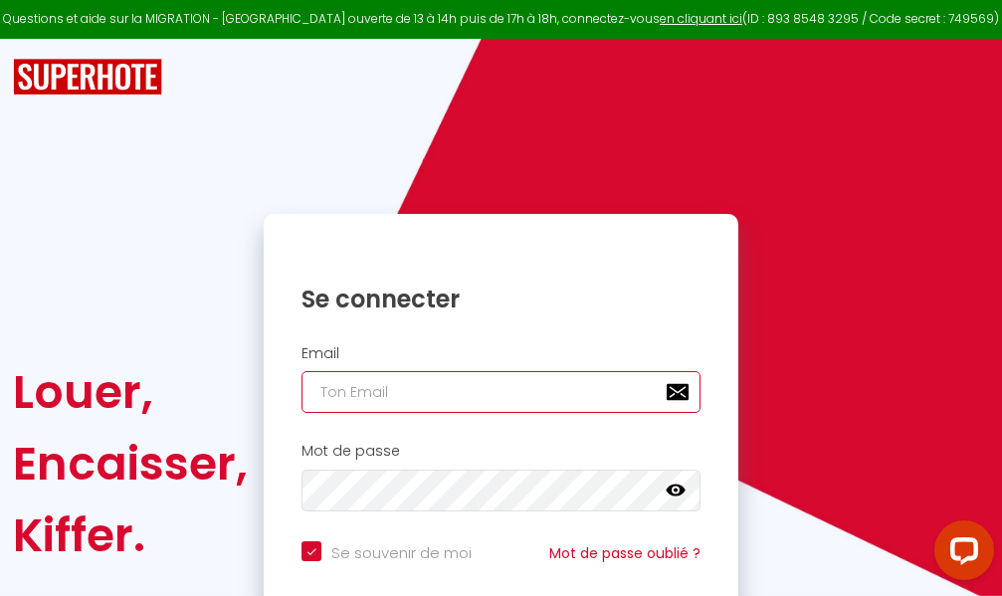
click at [498, 396] on input "email" at bounding box center [501, 392] width 399 height 42
type input "m"
checkbox input "true"
type input "ma"
checkbox input "true"
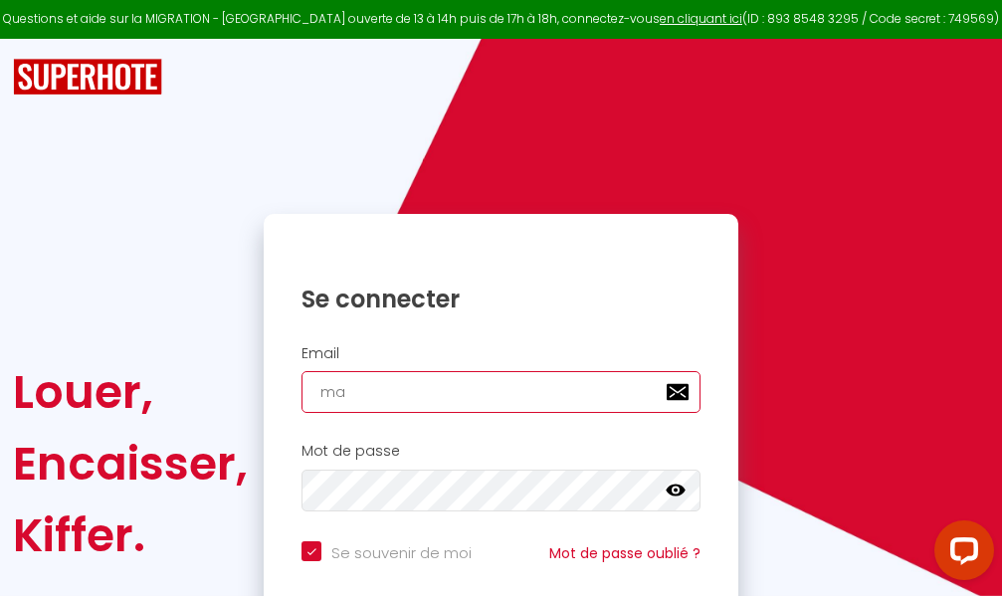
type input "mar"
checkbox input "true"
type input "marc"
checkbox input "true"
type input "marcd"
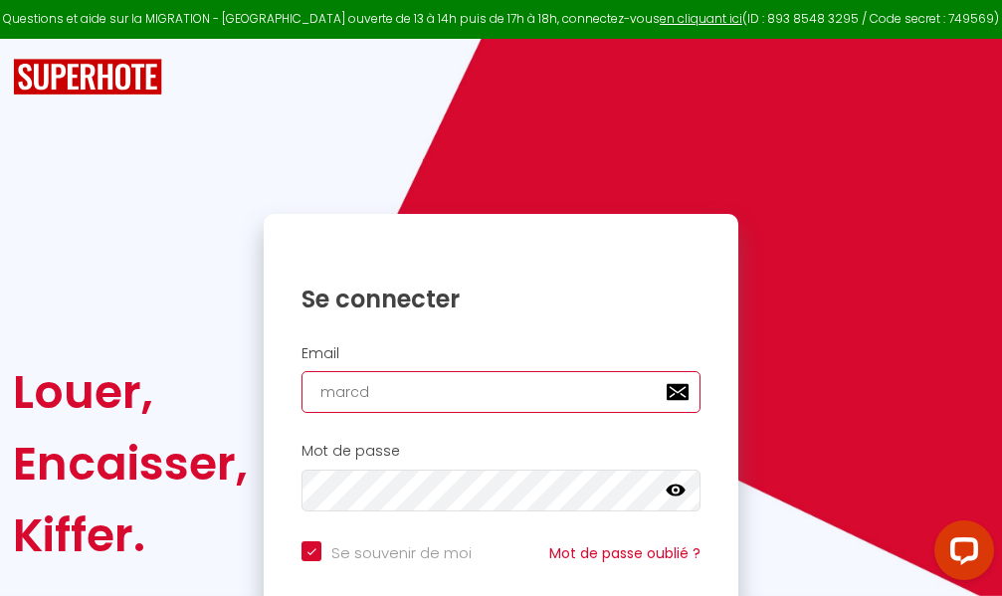
checkbox input "true"
type input "marcdp"
checkbox input "true"
type input "marcdpo"
checkbox input "true"
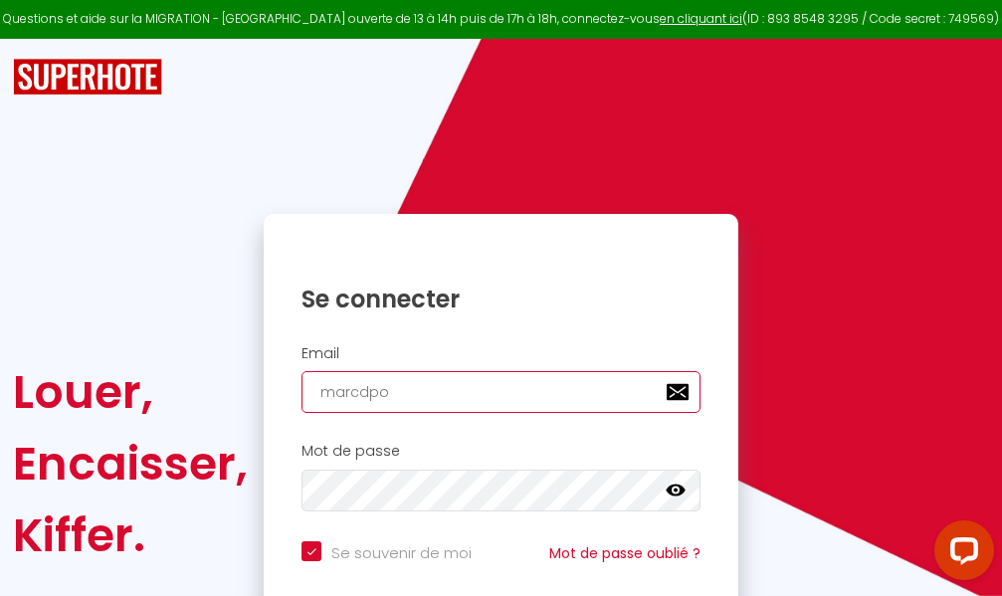
type input "marcdpoz"
checkbox input "true"
type input "marcdpoz."
checkbox input "true"
type input "marcdpoz.l"
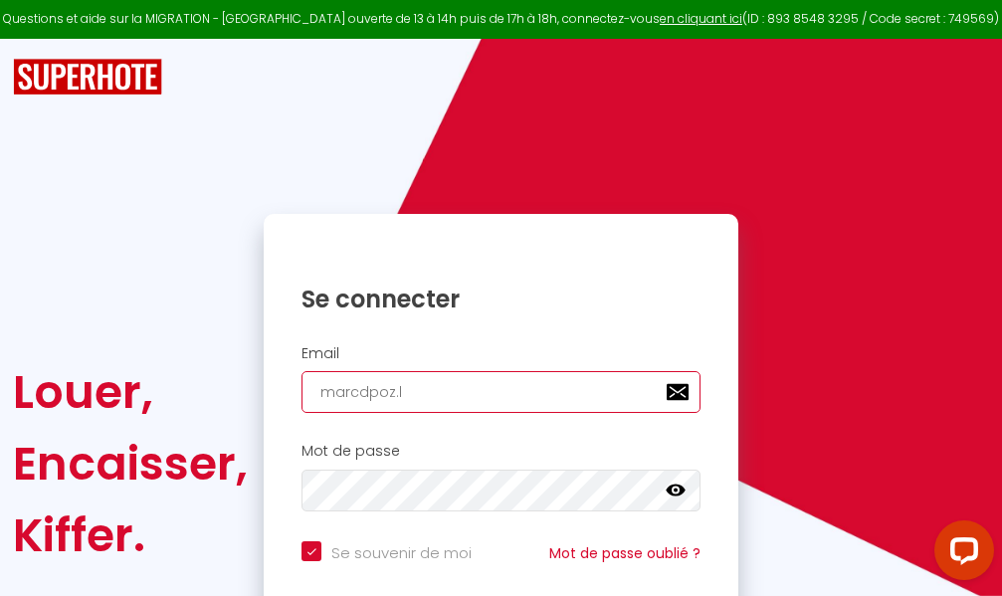
checkbox input "true"
type input "marcdpoz.lo"
checkbox input "true"
type input "marcdpoz.loc"
checkbox input "true"
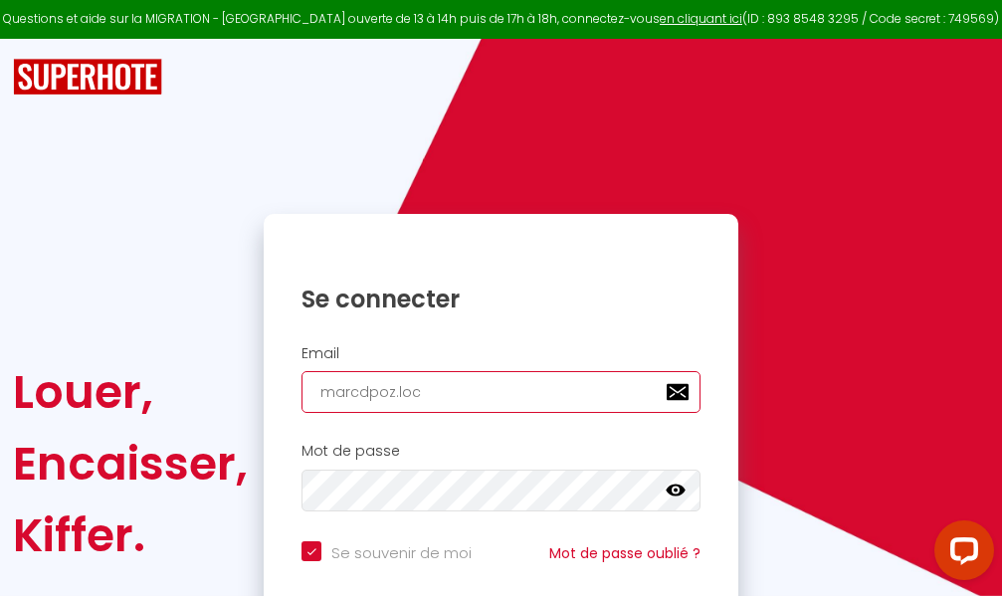
type input "marcdpoz.loca"
checkbox input "true"
type input "marcdpoz.locat"
checkbox input "true"
type input "marcdpoz.locati"
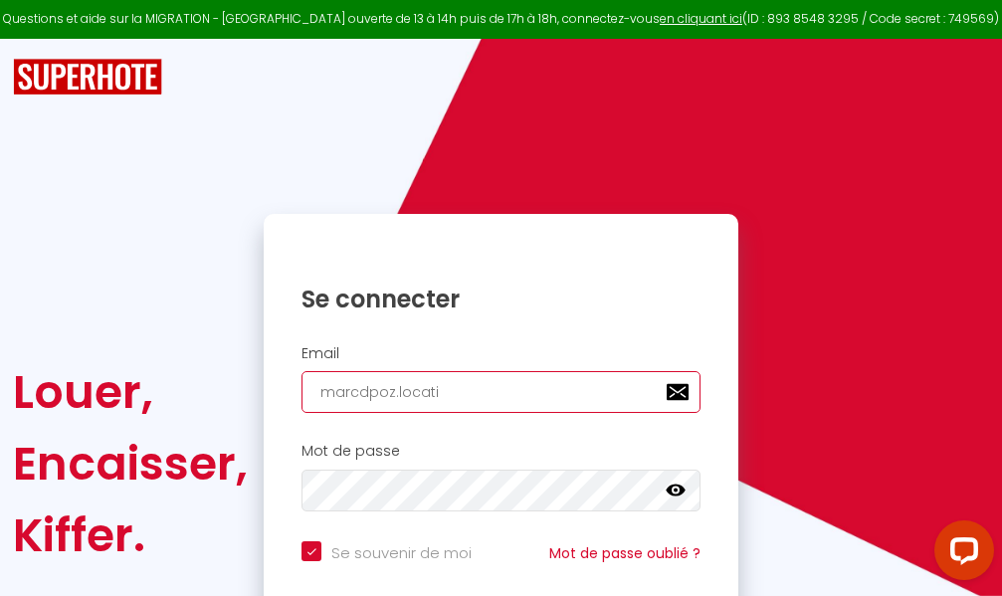
checkbox input "true"
type input "marcdpoz.locatio"
checkbox input "true"
type input "marcdpoz.location"
checkbox input "true"
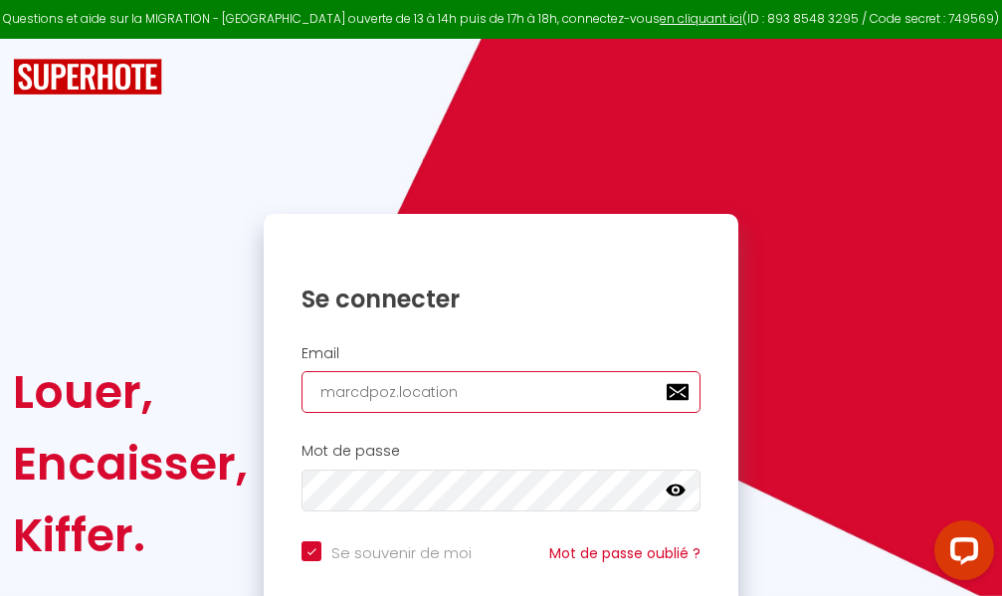
type input "marcdpoz.location@"
checkbox input "true"
type input "marcdpoz.location@g"
checkbox input "true"
type input "marcdpoz.location@gm"
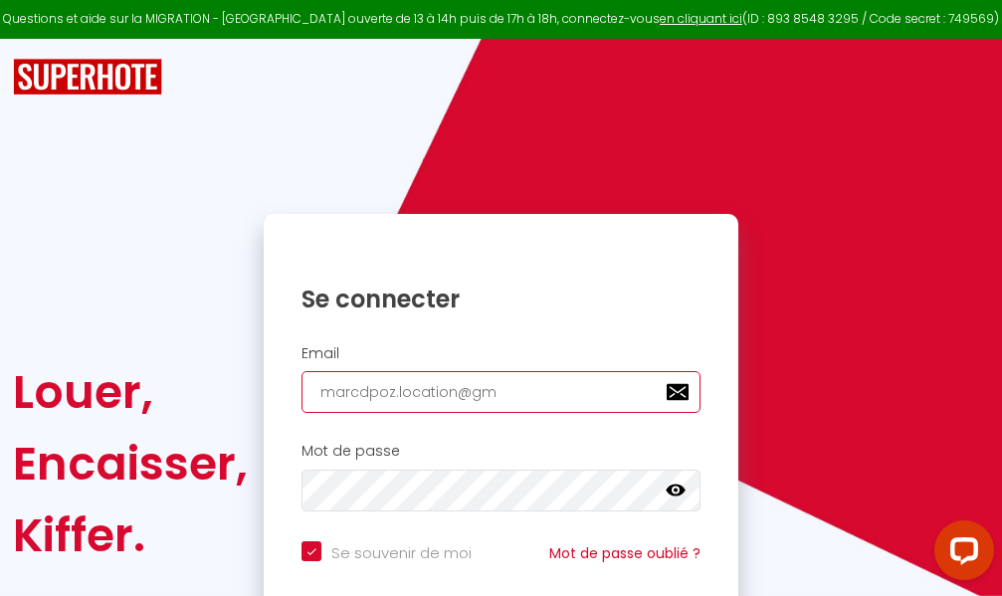
checkbox input "true"
type input "marcdpoz.location@gma"
checkbox input "true"
type input "marcdpoz.location@gmai"
checkbox input "true"
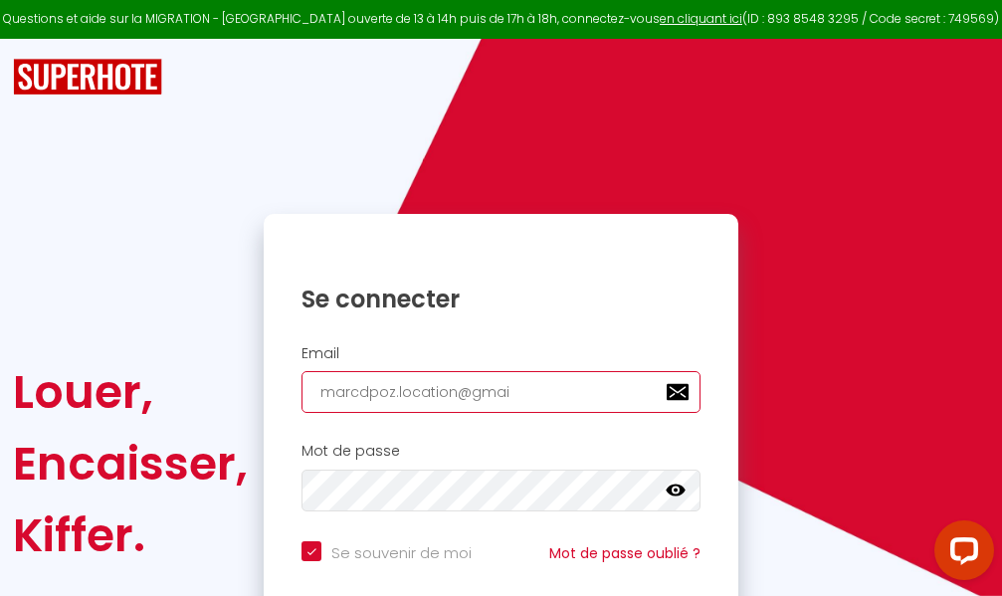
type input "marcdpoz.location@gmail"
checkbox input "true"
type input "marcdpoz.location@gmail."
checkbox input "true"
type input "marcdpoz.location@gmail.c"
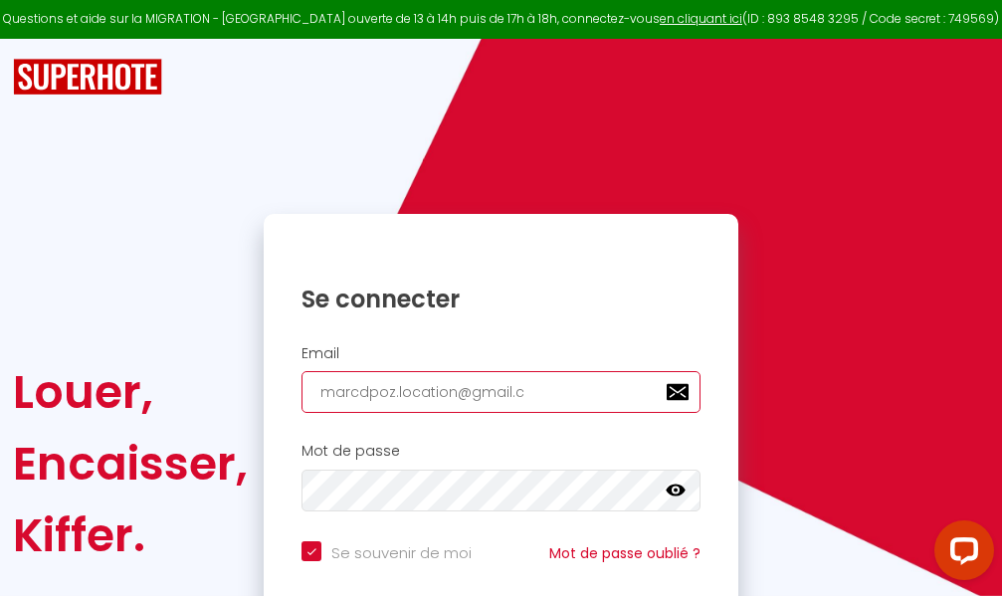
checkbox input "true"
type input "marcdpoz.location@gmail.co"
checkbox input "true"
type input "marcdpoz.location@gmail.com"
checkbox input "true"
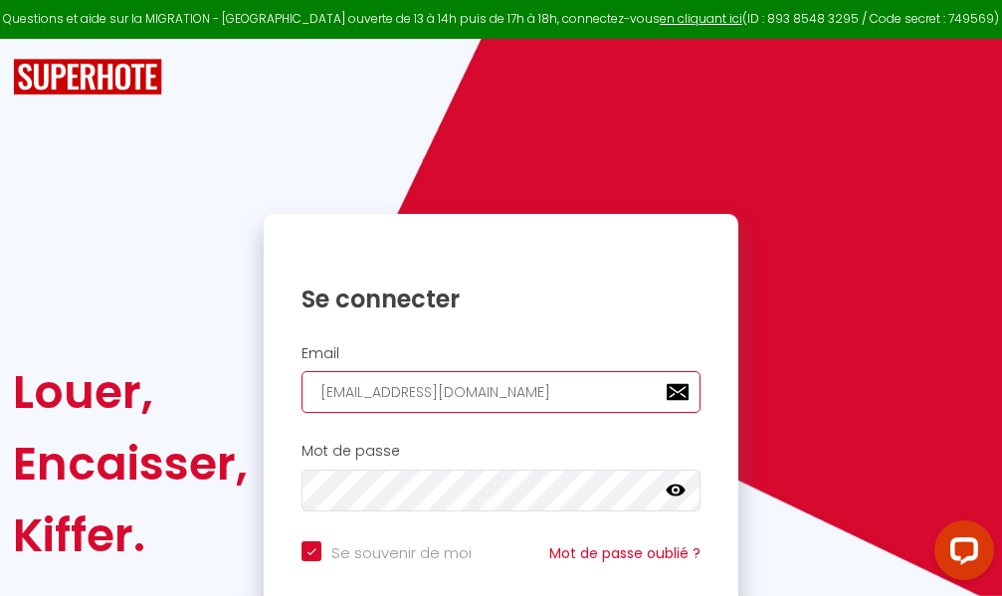
type input "marcdpoz.location@gmail.com"
click at [526, 390] on input "email" at bounding box center [501, 392] width 399 height 42
